Goal: Check status: Check status

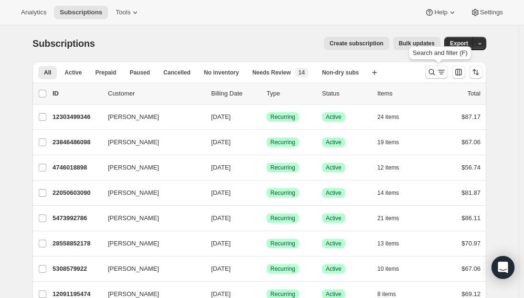
click at [441, 70] on icon "Search and filter results" at bounding box center [441, 72] width 10 height 10
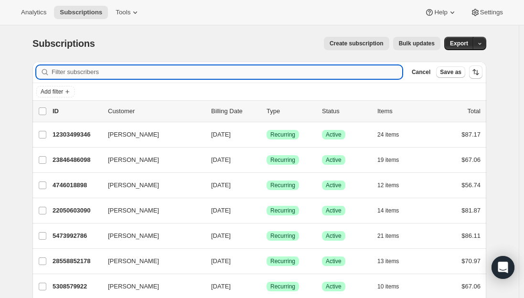
click at [227, 74] on input "Filter subscribers" at bounding box center [227, 71] width 350 height 13
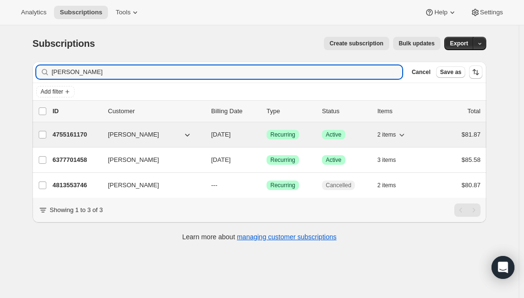
type input "[PERSON_NAME]"
click at [69, 131] on p "4755161170" at bounding box center [77, 135] width 48 height 10
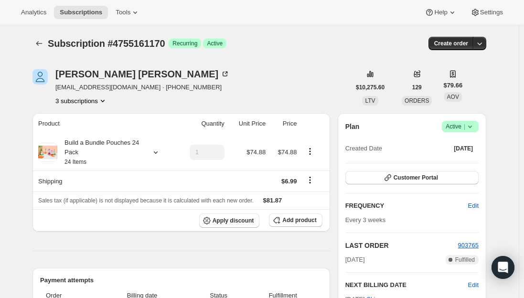
click at [74, 100] on button "3 subscriptions" at bounding box center [81, 101] width 52 height 10
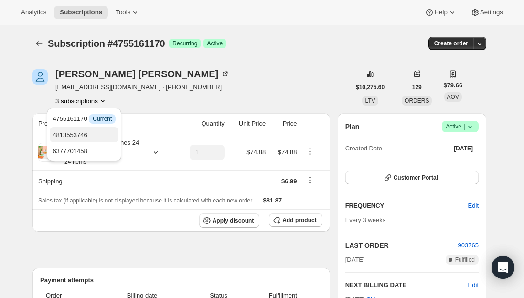
click at [76, 133] on span "4813553746" at bounding box center [70, 134] width 34 height 7
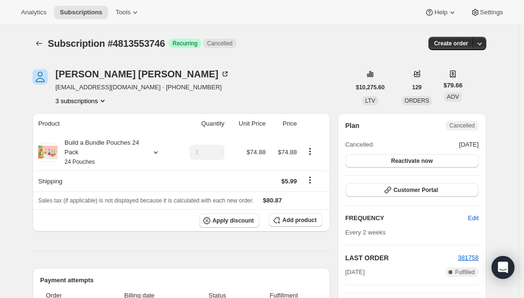
click at [84, 100] on button "3 subscriptions" at bounding box center [81, 101] width 52 height 10
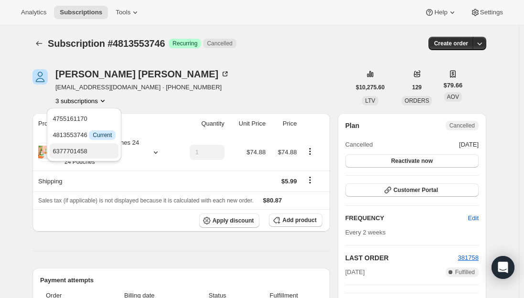
click at [66, 149] on span "6377701458" at bounding box center [70, 151] width 34 height 7
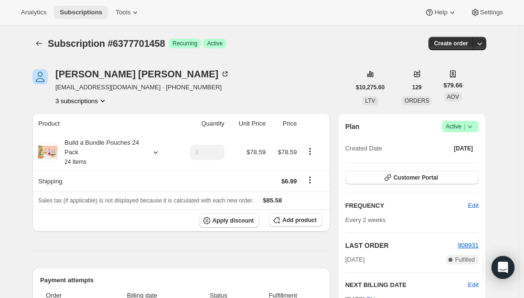
click at [75, 9] on span "Subscriptions" at bounding box center [81, 13] width 42 height 8
